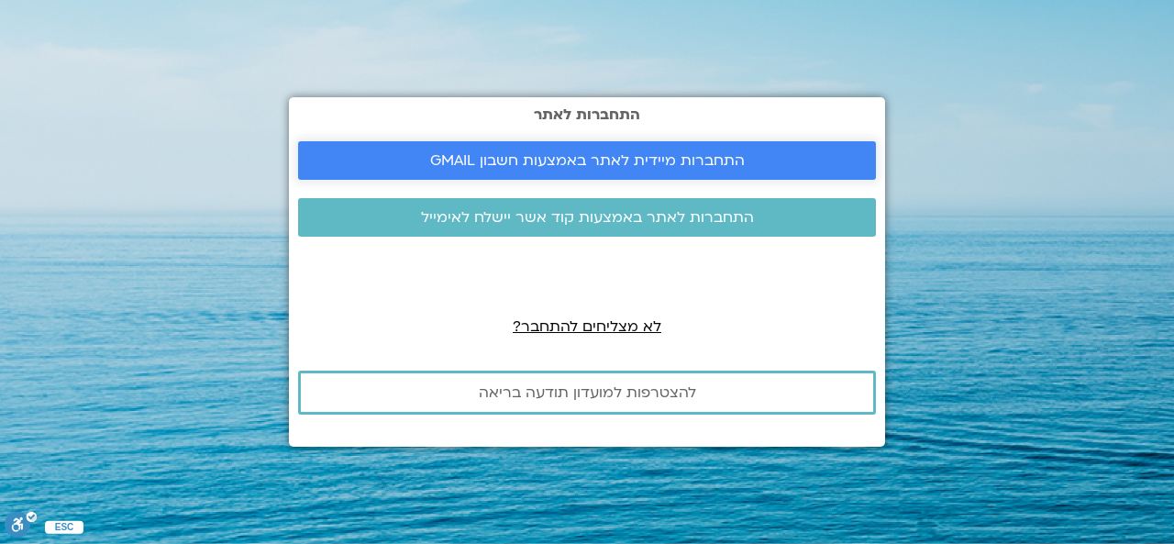
click at [648, 161] on span "התחברות מיידית לאתר באמצעות חשבון GMAIL" at bounding box center [587, 160] width 315 height 17
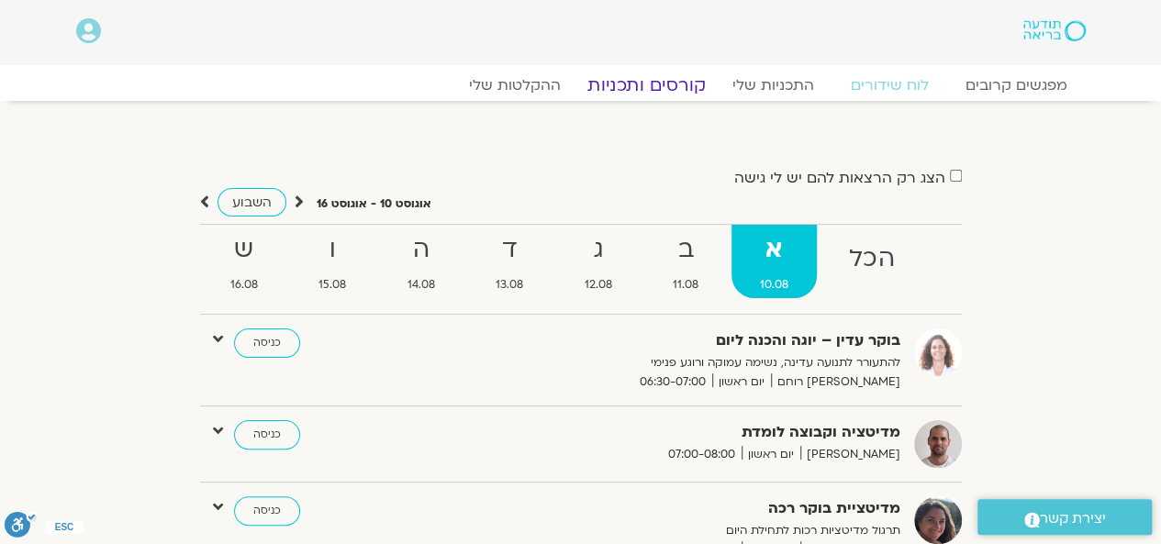
click at [668, 79] on link "קורסים ותכניות" at bounding box center [645, 85] width 161 height 22
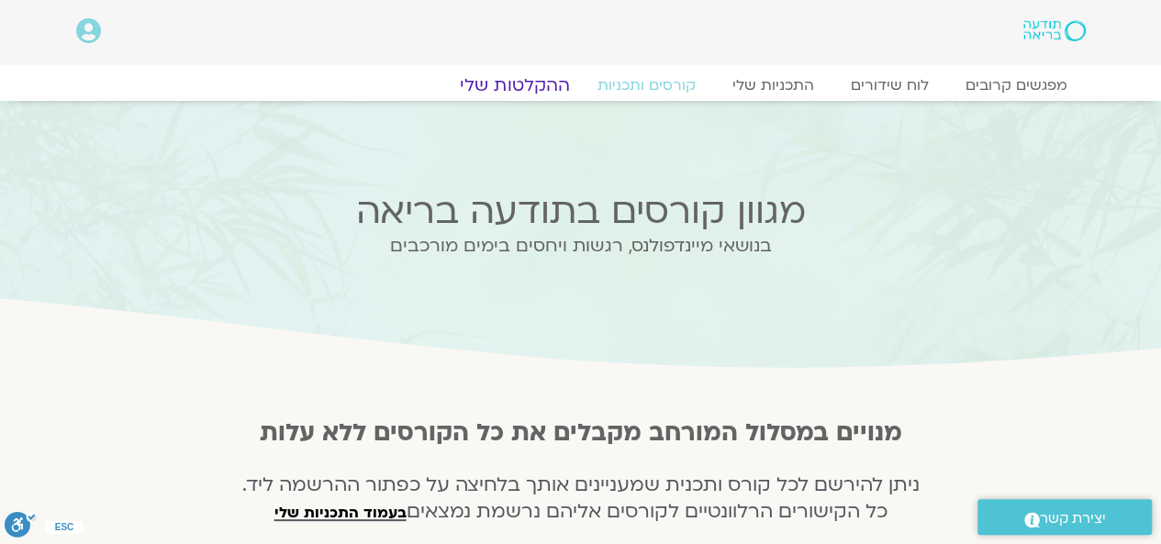
click at [539, 80] on link "ההקלטות שלי" at bounding box center [515, 85] width 154 height 22
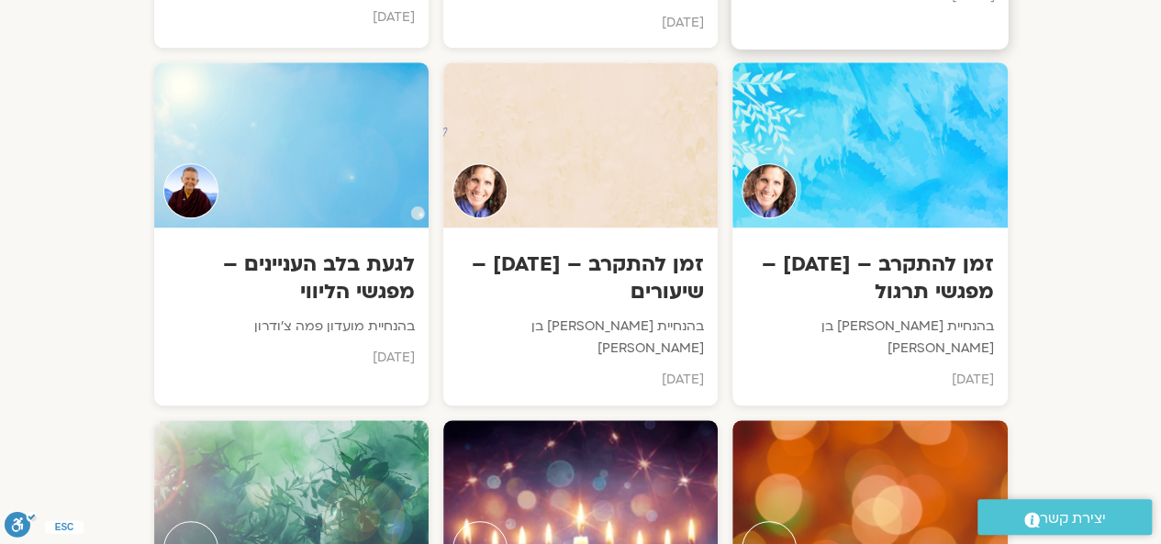
scroll to position [7523, 0]
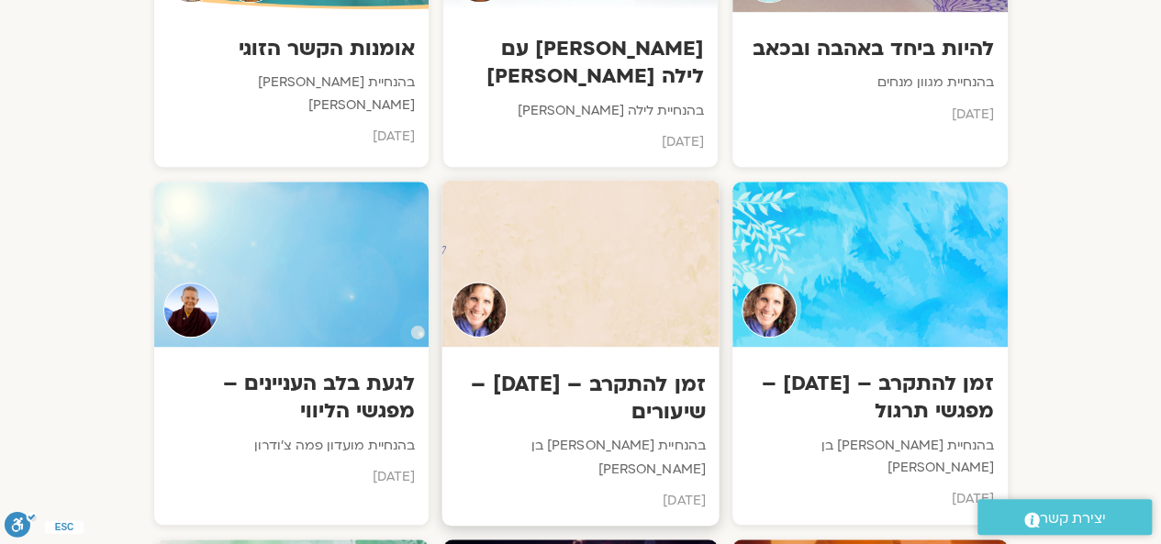
click at [661, 370] on h3 "זמן להתקרב – ינואר 25 – שיעורים" at bounding box center [580, 398] width 250 height 56
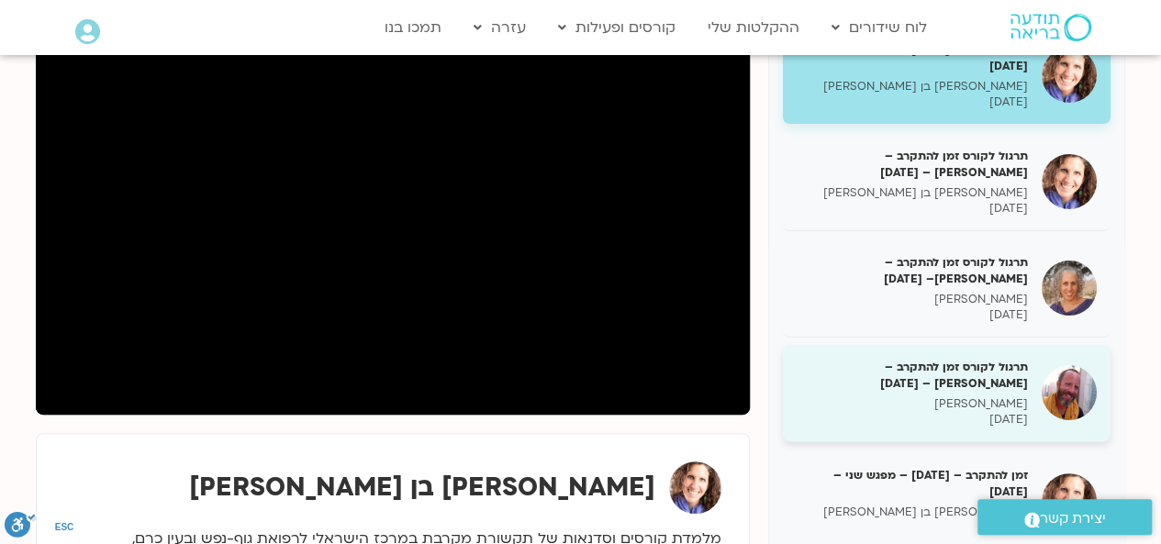
scroll to position [275, 0]
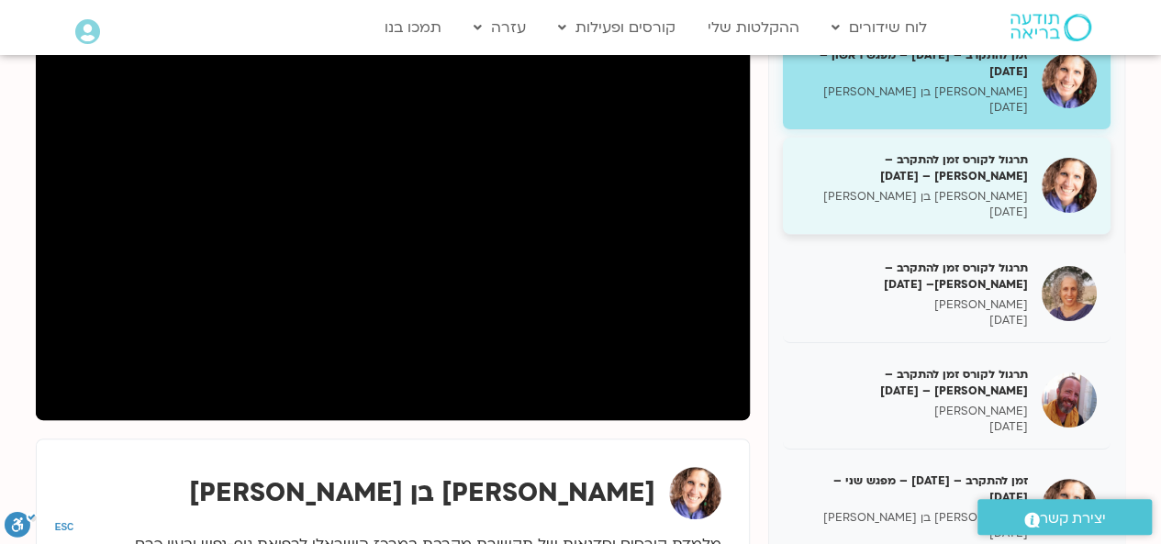
click at [990, 179] on h5 "תרגול לקורס זמן להתקרב – [PERSON_NAME] – [DATE]" at bounding box center [911, 167] width 231 height 33
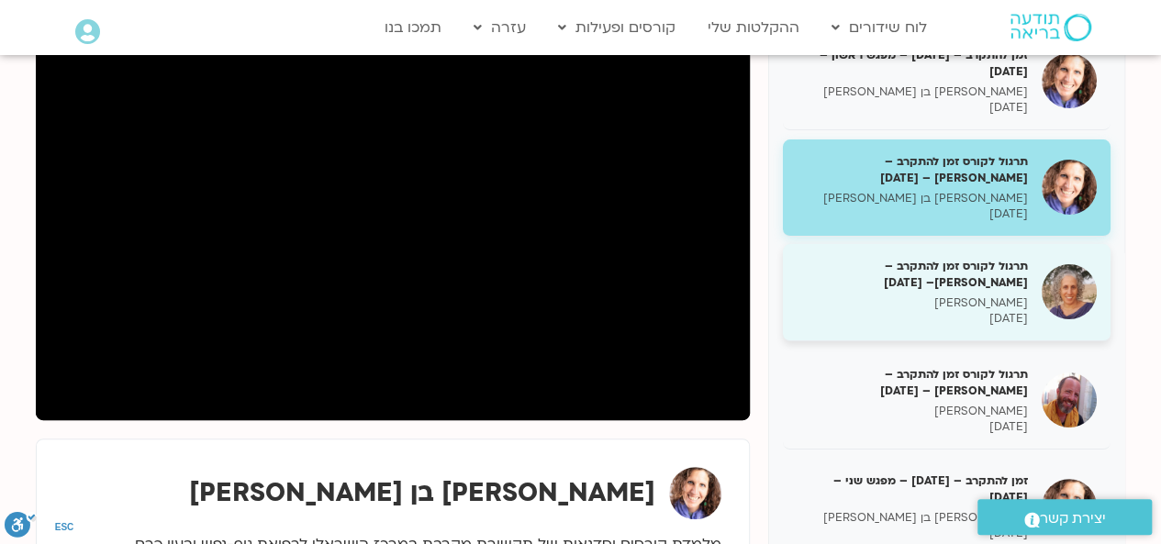
click at [974, 295] on p "[PERSON_NAME]" at bounding box center [911, 303] width 231 height 16
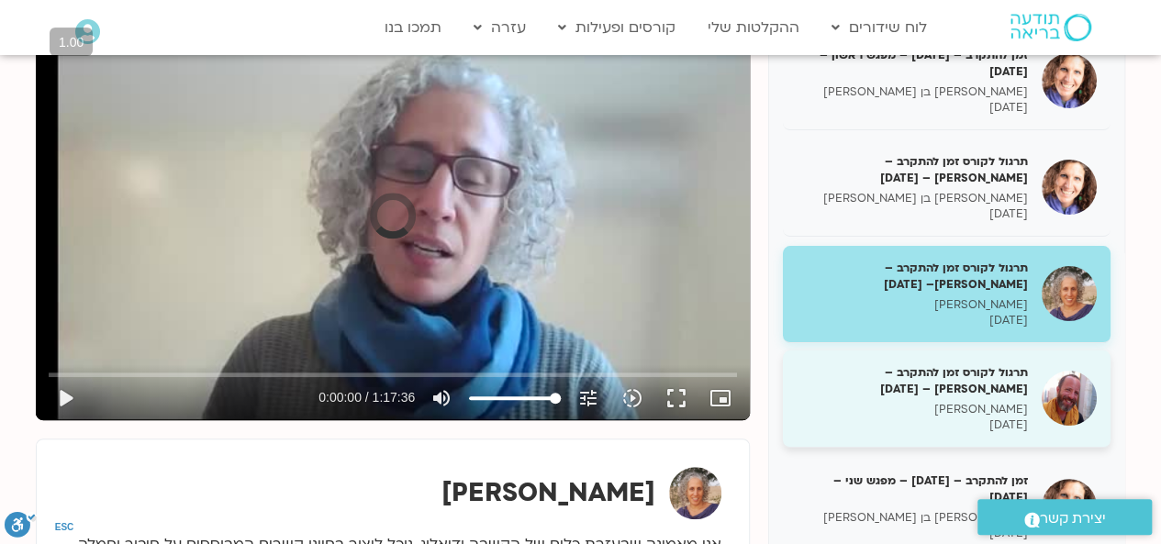
click at [976, 411] on p "[PERSON_NAME]" at bounding box center [911, 410] width 231 height 16
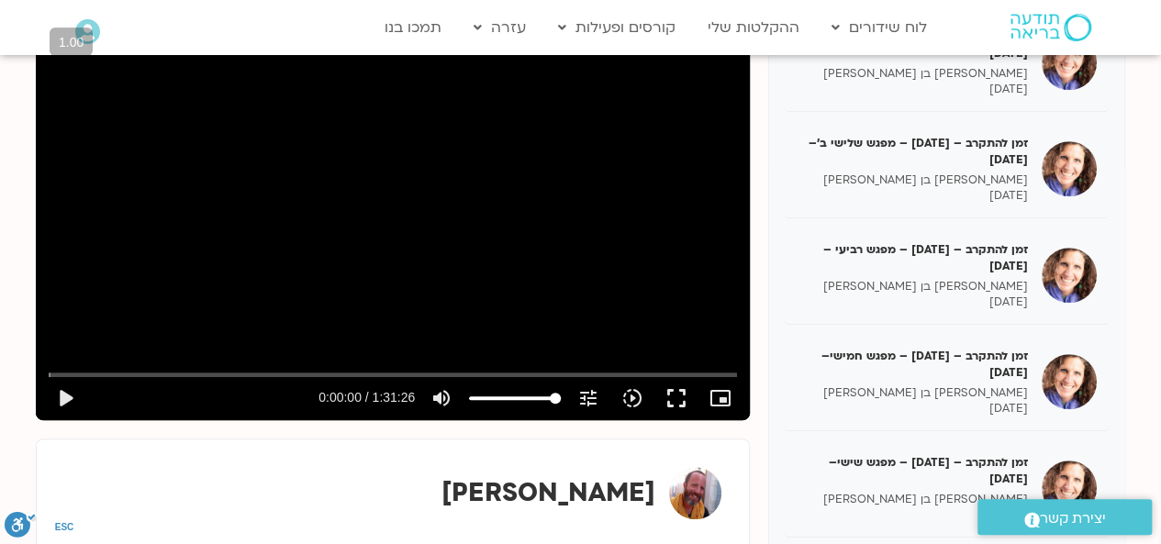
scroll to position [553, 0]
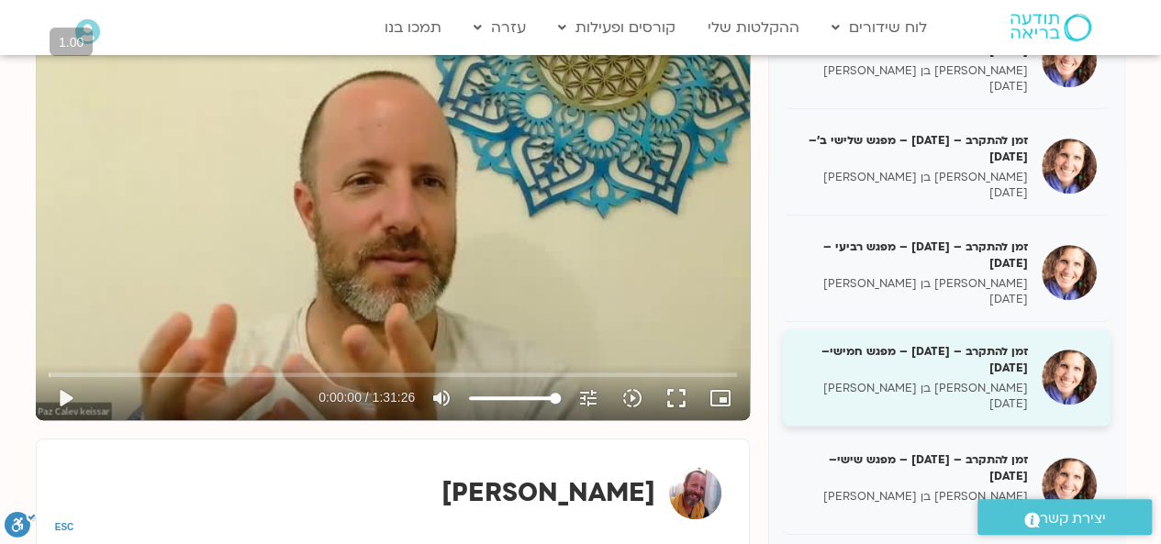
click at [969, 385] on p "[PERSON_NAME] בן [PERSON_NAME]" at bounding box center [911, 389] width 231 height 16
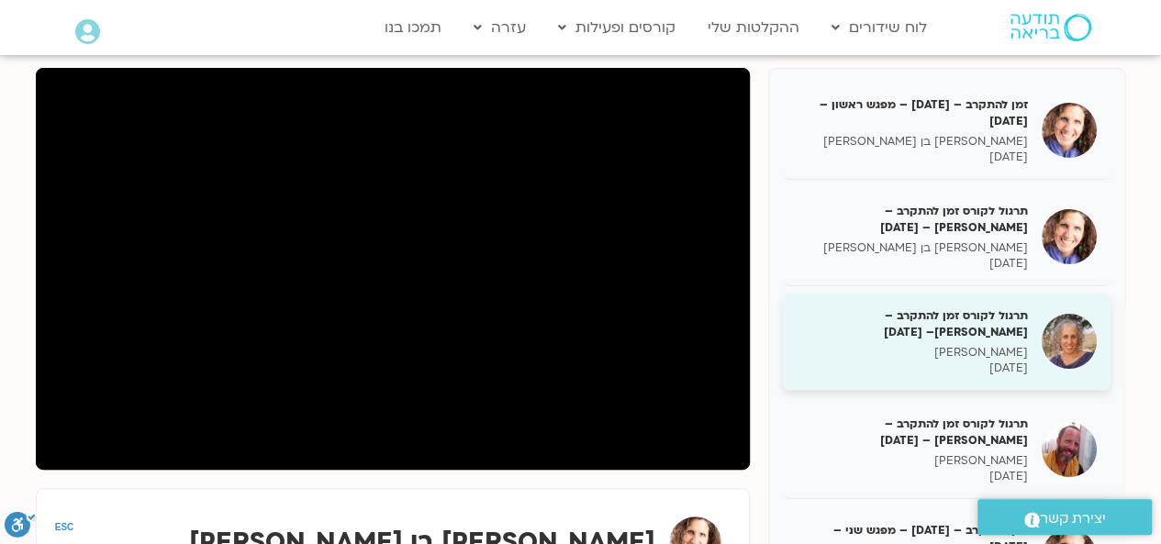
scroll to position [183, 0]
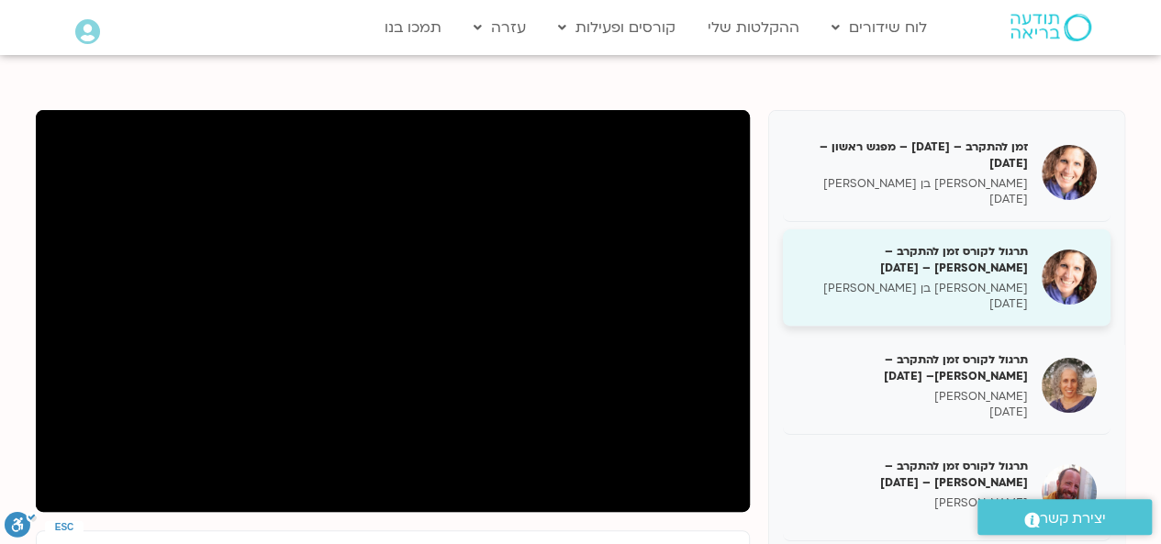
click at [1006, 285] on p "[PERSON_NAME] בן [PERSON_NAME]" at bounding box center [911, 289] width 231 height 16
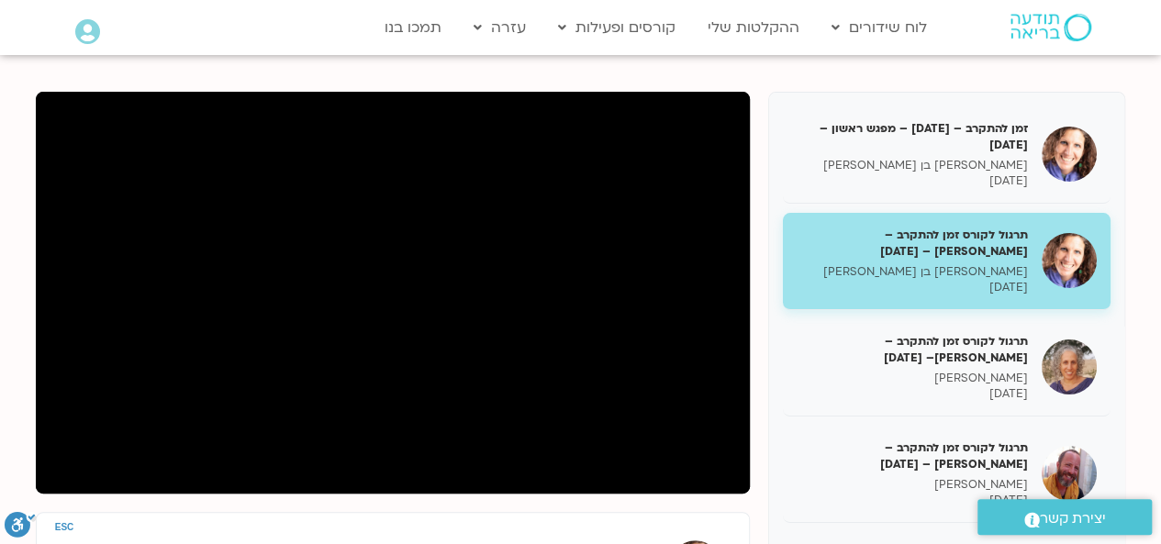
scroll to position [183, 0]
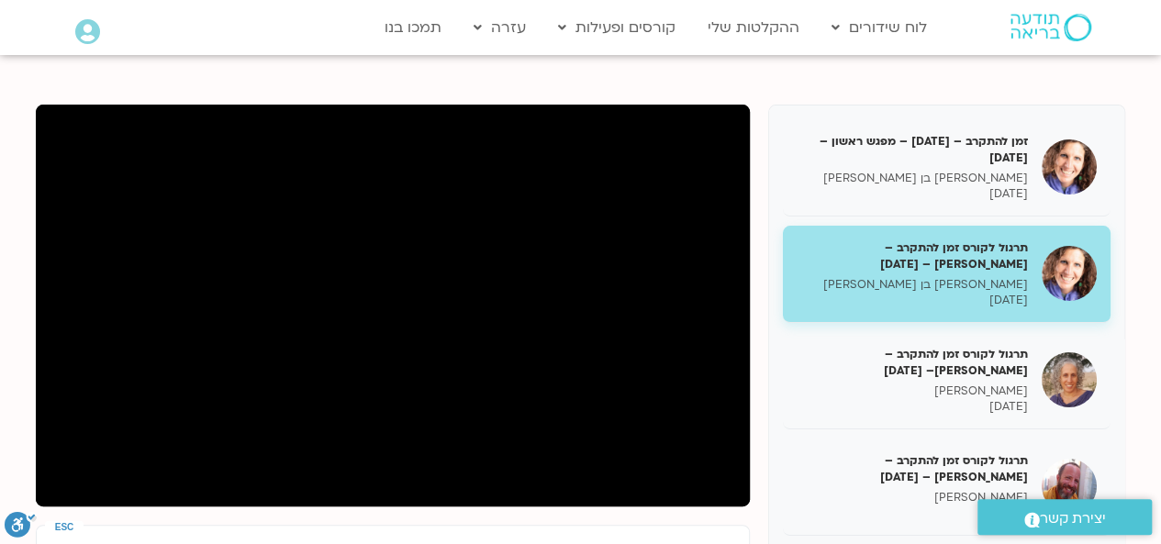
scroll to position [275, 0]
